Goal: Information Seeking & Learning: Learn about a topic

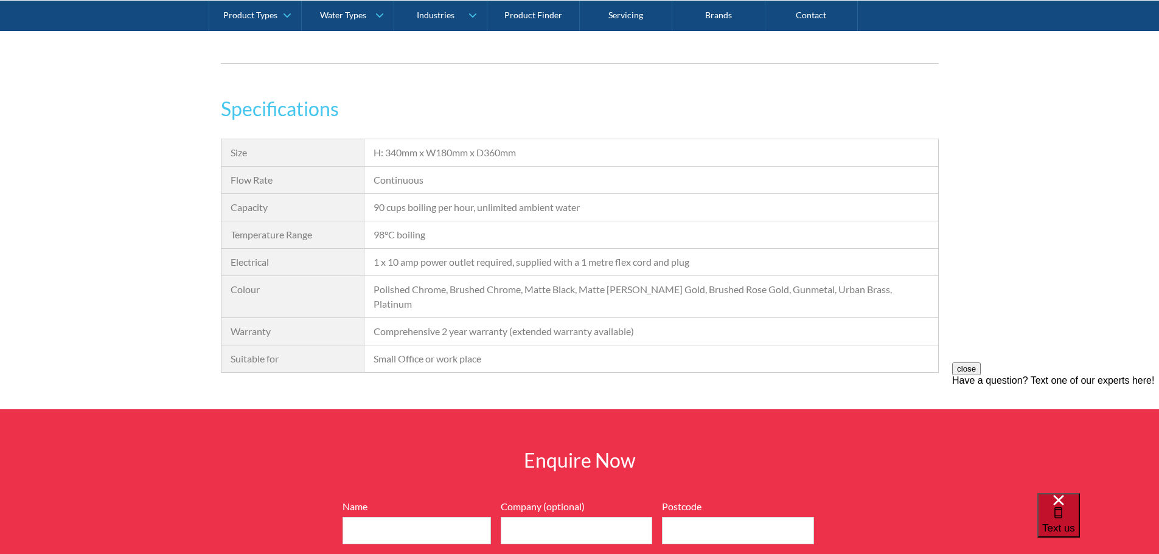
click at [1075, 527] on span "Text us" at bounding box center [1058, 529] width 33 height 12
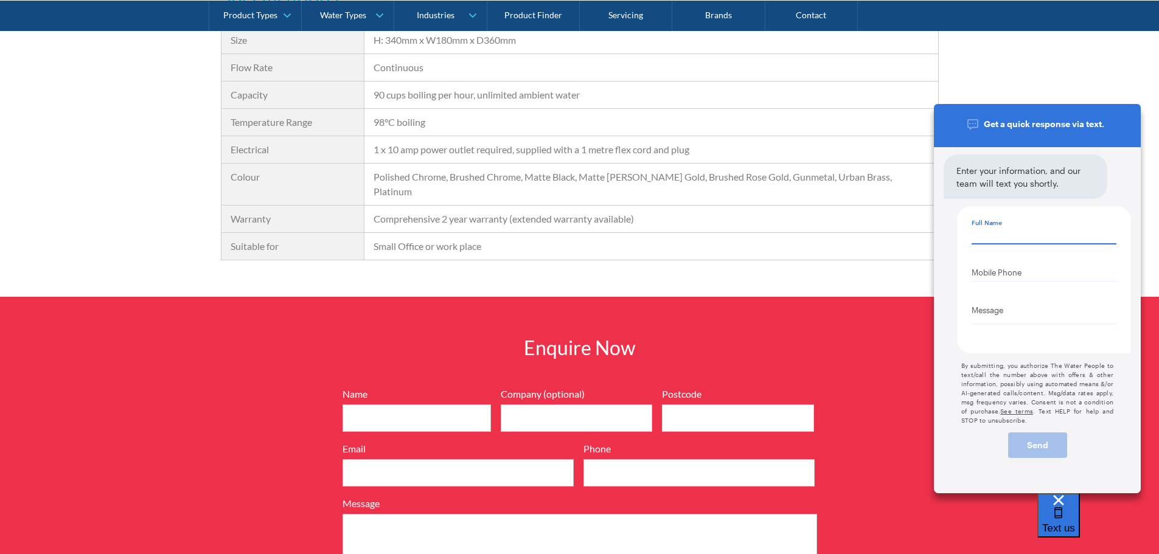
scroll to position [1399, 0]
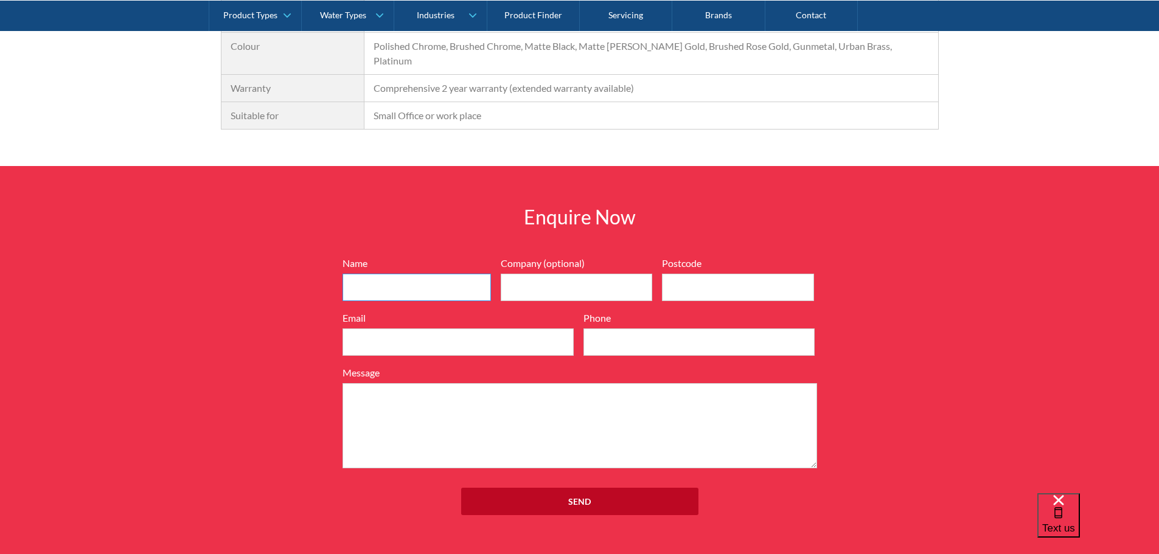
click at [369, 274] on input "Name" at bounding box center [416, 287] width 148 height 27
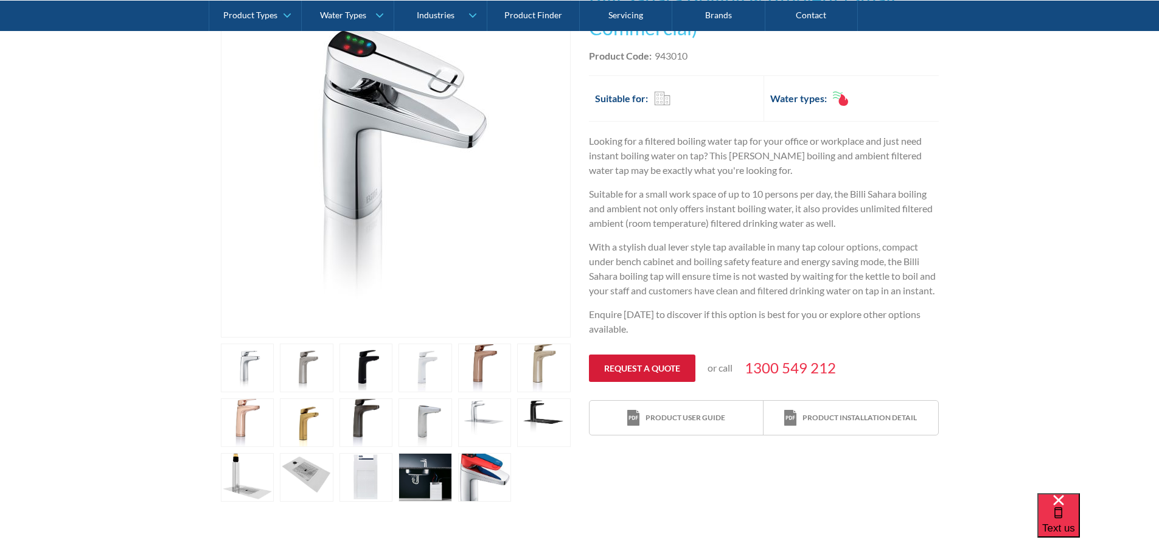
scroll to position [0, 0]
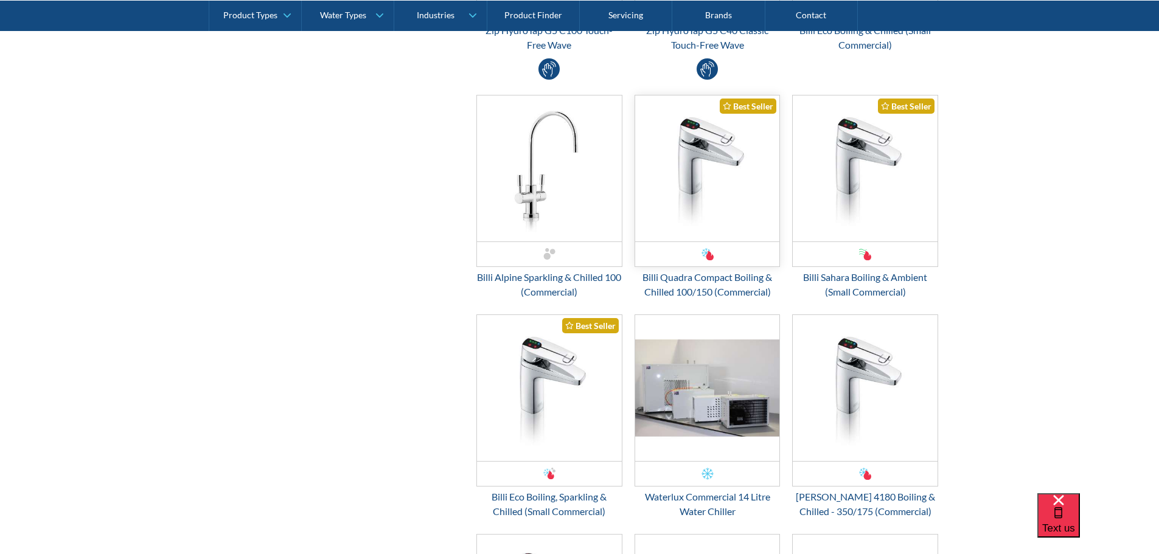
click at [695, 156] on img "Email Form 3" at bounding box center [707, 169] width 145 height 146
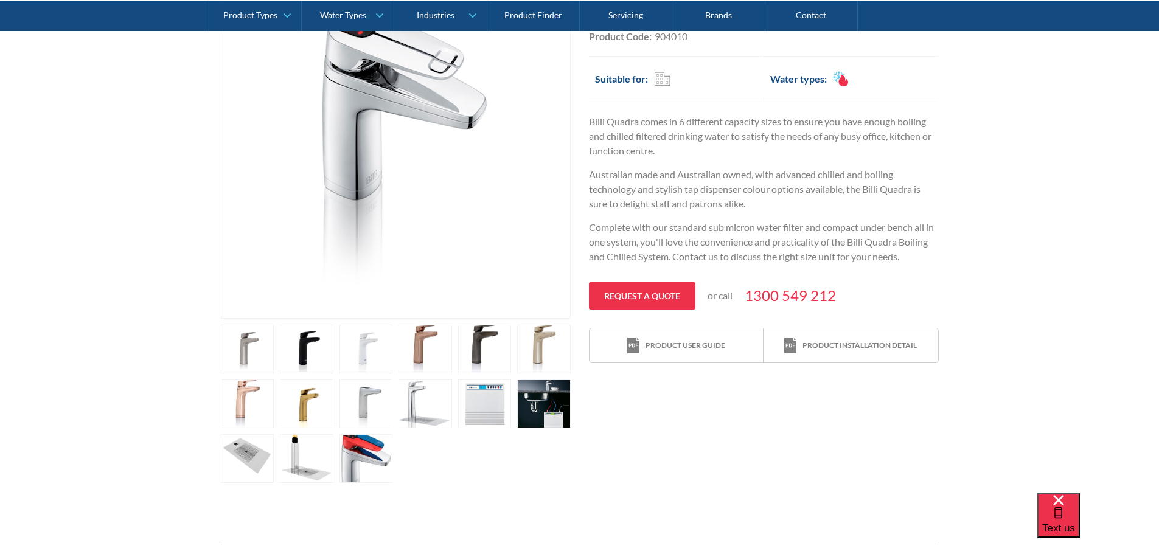
scroll to position [426, 0]
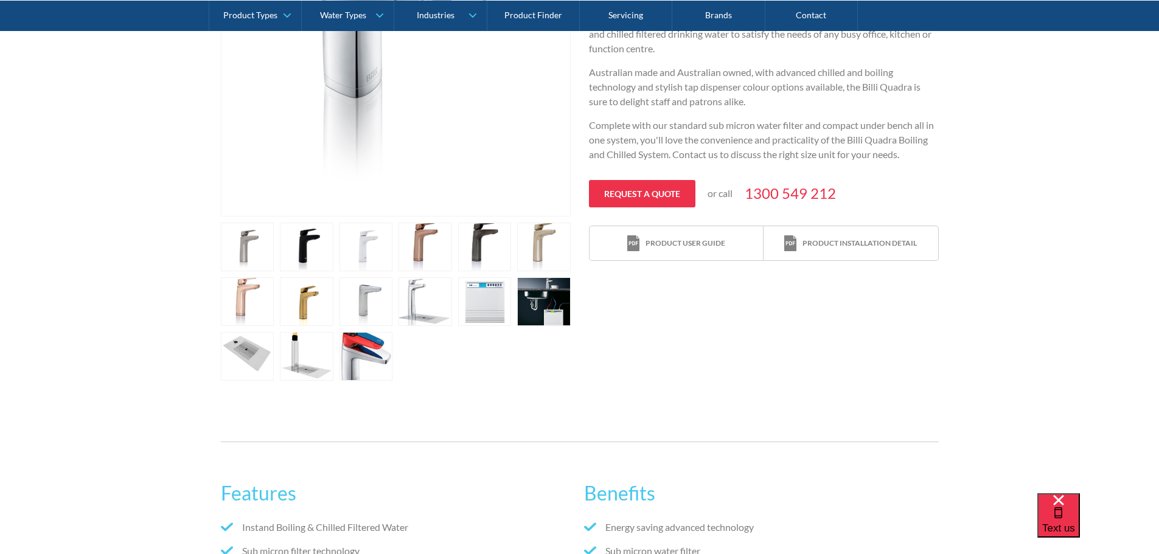
click at [274, 271] on link "open lightbox" at bounding box center [248, 247] width 54 height 49
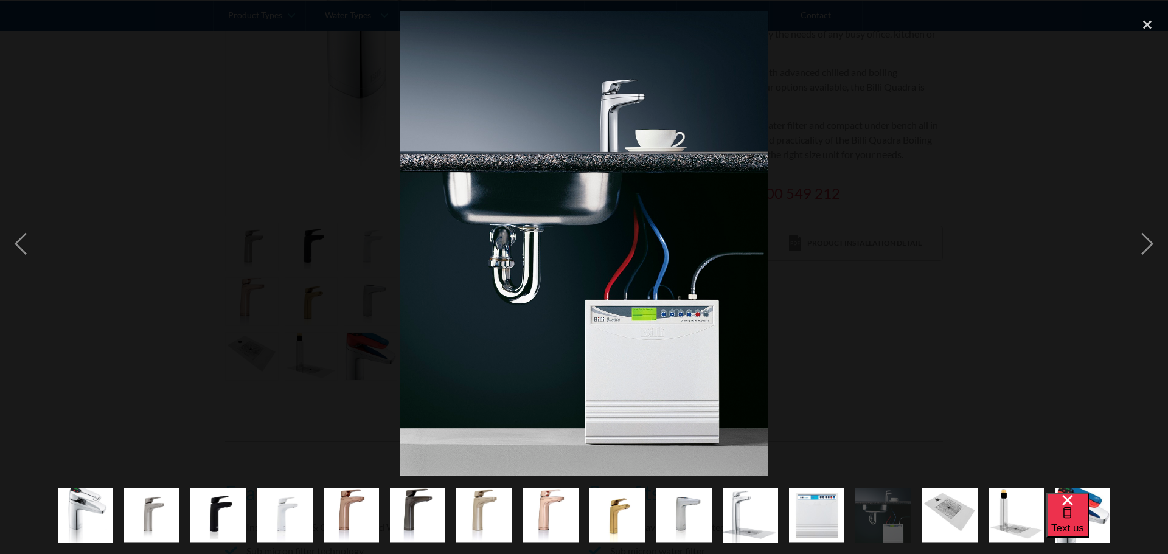
click at [924, 373] on div at bounding box center [584, 243] width 1168 height 465
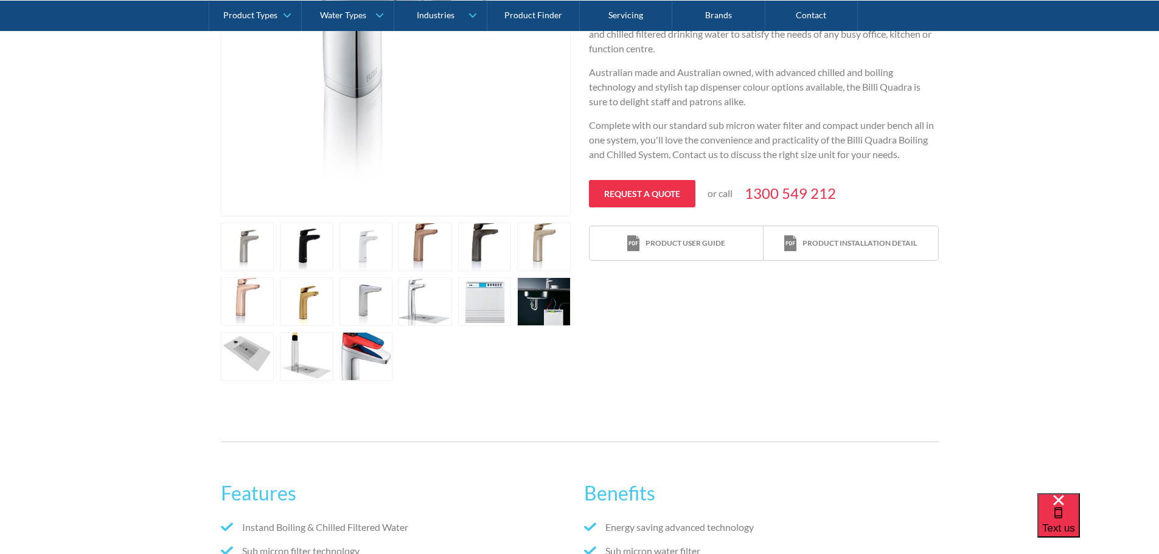
click at [274, 271] on link "open lightbox" at bounding box center [248, 247] width 54 height 49
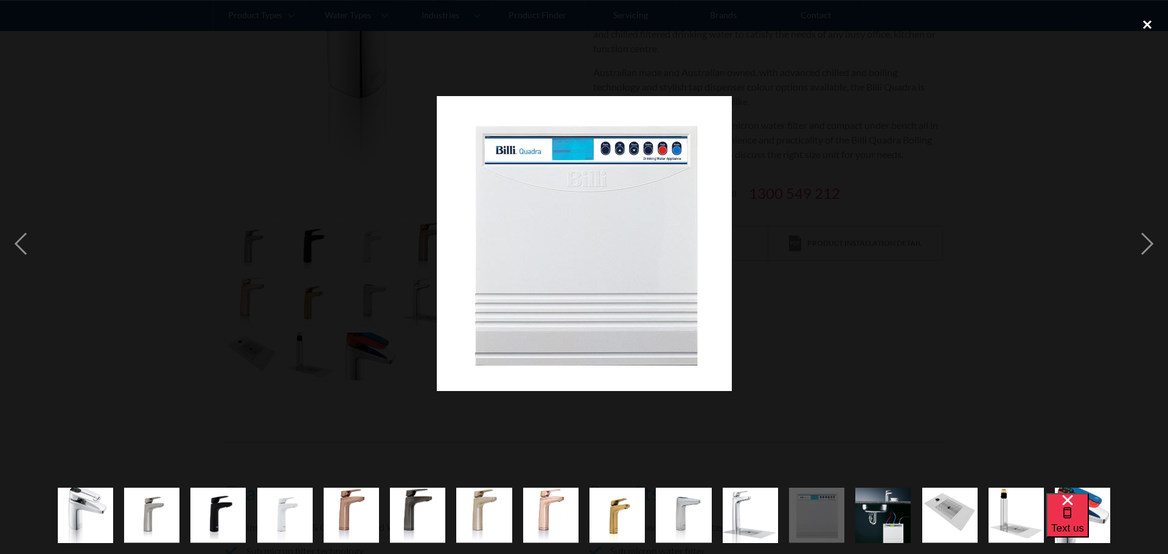
click at [1149, 24] on div "close lightbox" at bounding box center [1147, 24] width 41 height 27
